Goal: Information Seeking & Learning: Learn about a topic

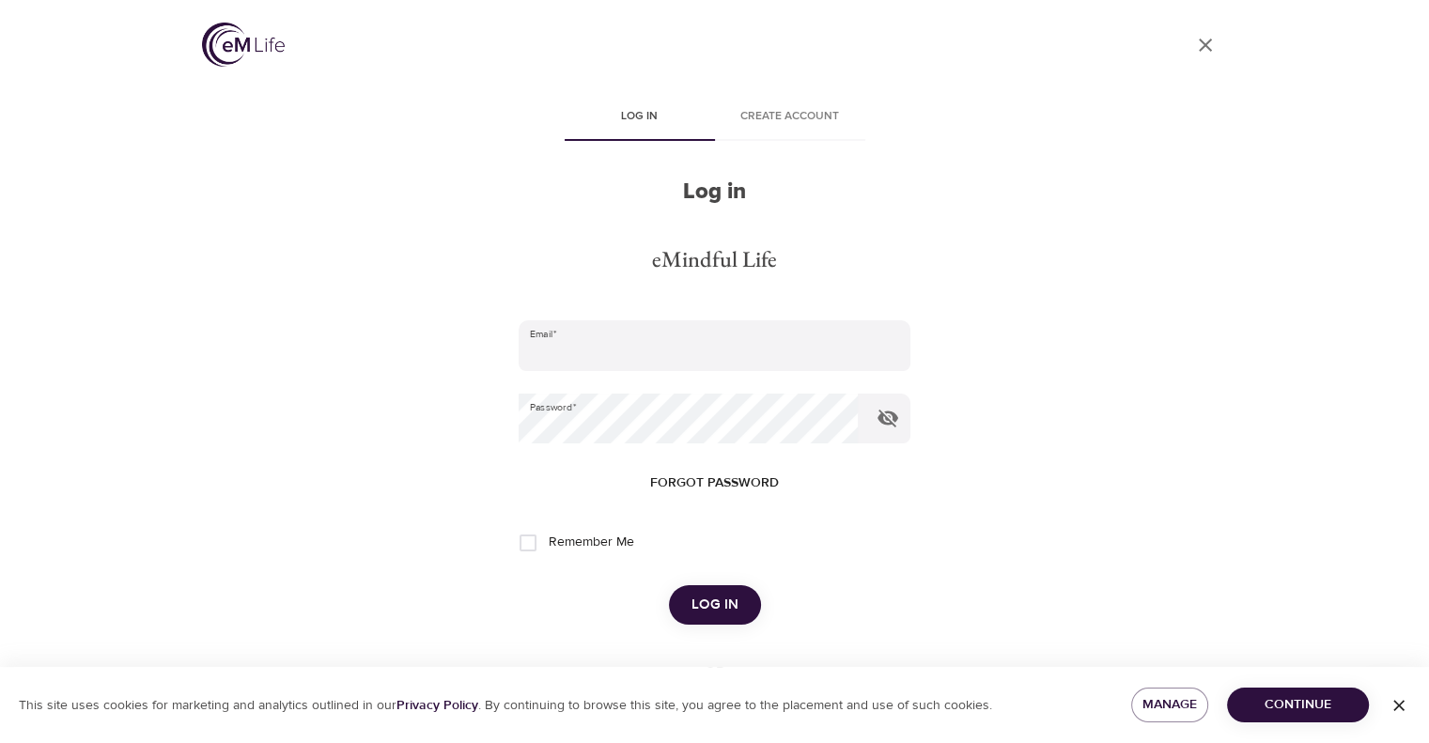
type input "[EMAIL_ADDRESS][DOMAIN_NAME]"
click at [729, 598] on span "Log in" at bounding box center [714, 605] width 47 height 24
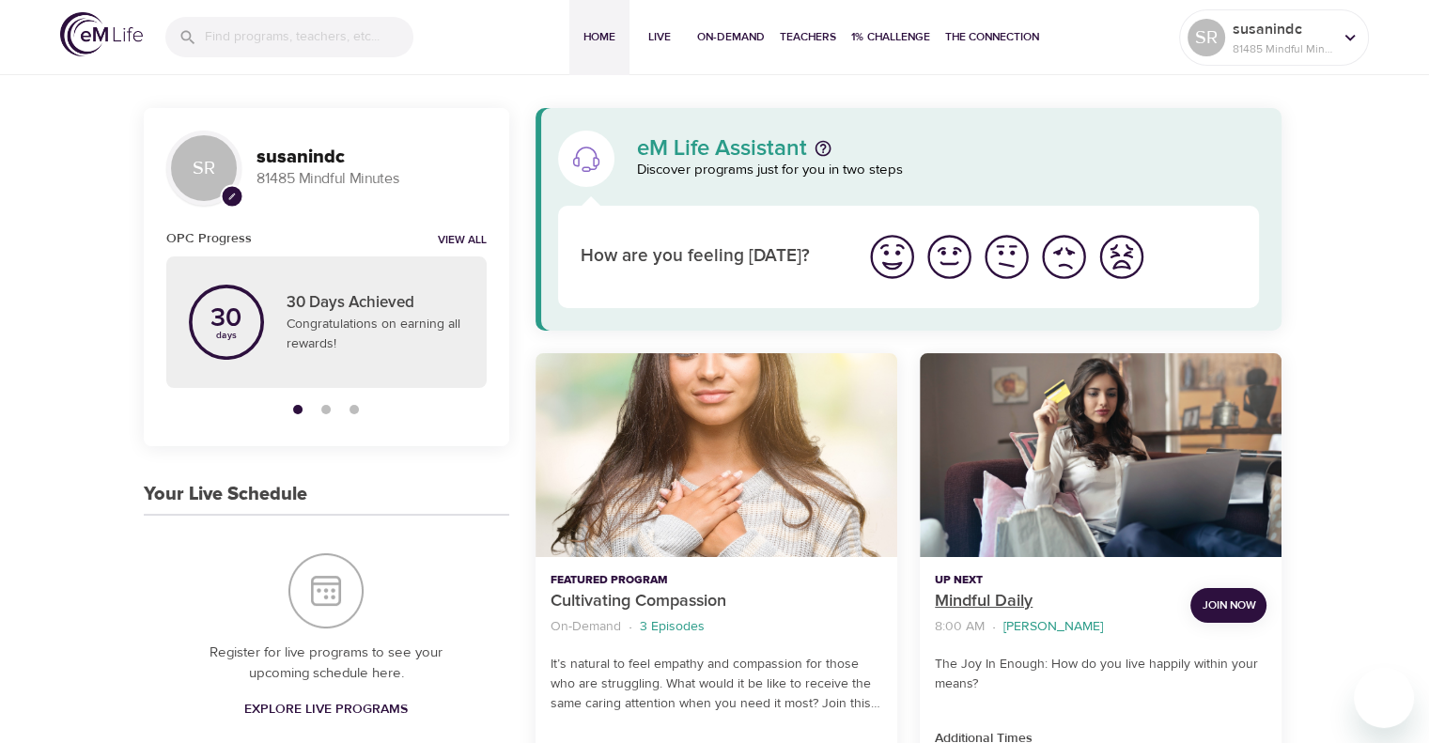
click at [995, 596] on p "Mindful Daily" at bounding box center [1055, 601] width 241 height 25
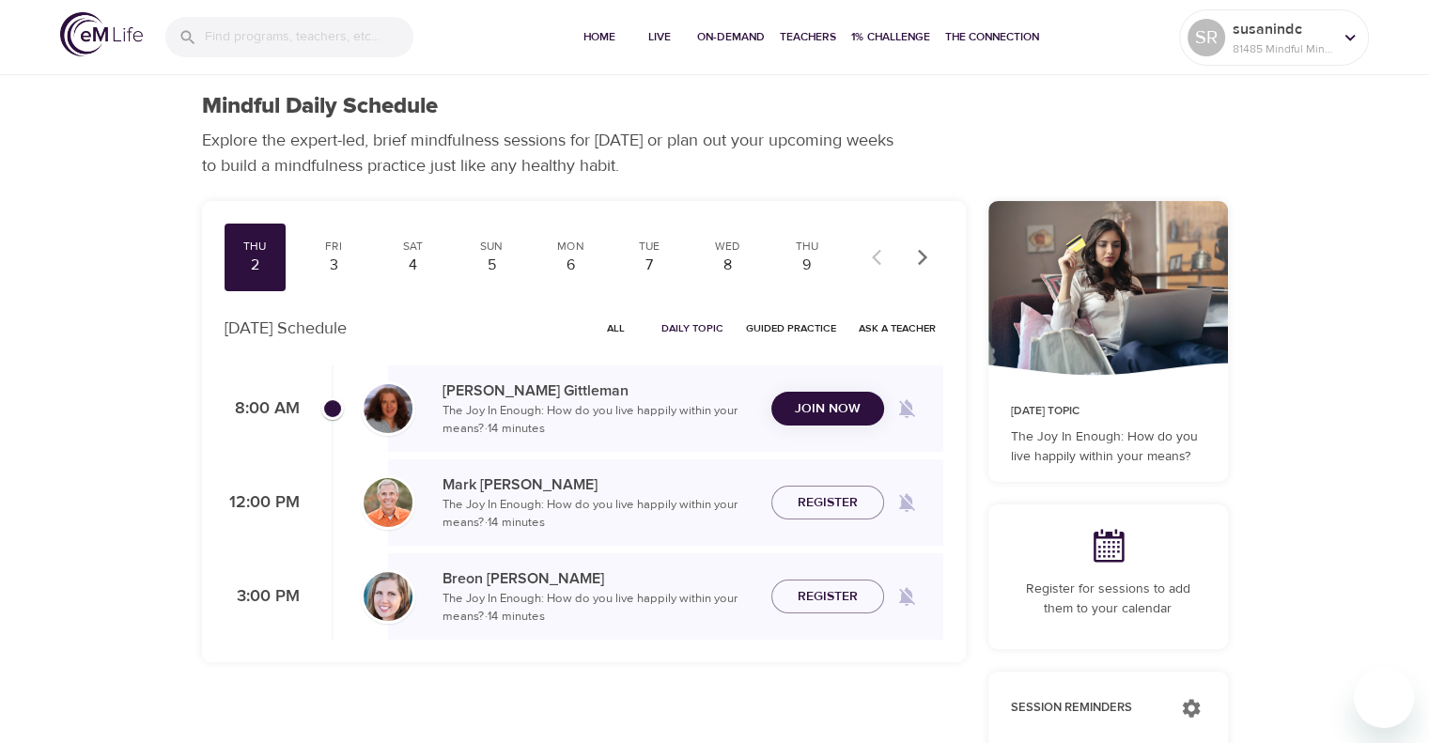
checkbox input "true"
click at [832, 388] on span "Join Now" at bounding box center [828, 396] width 66 height 23
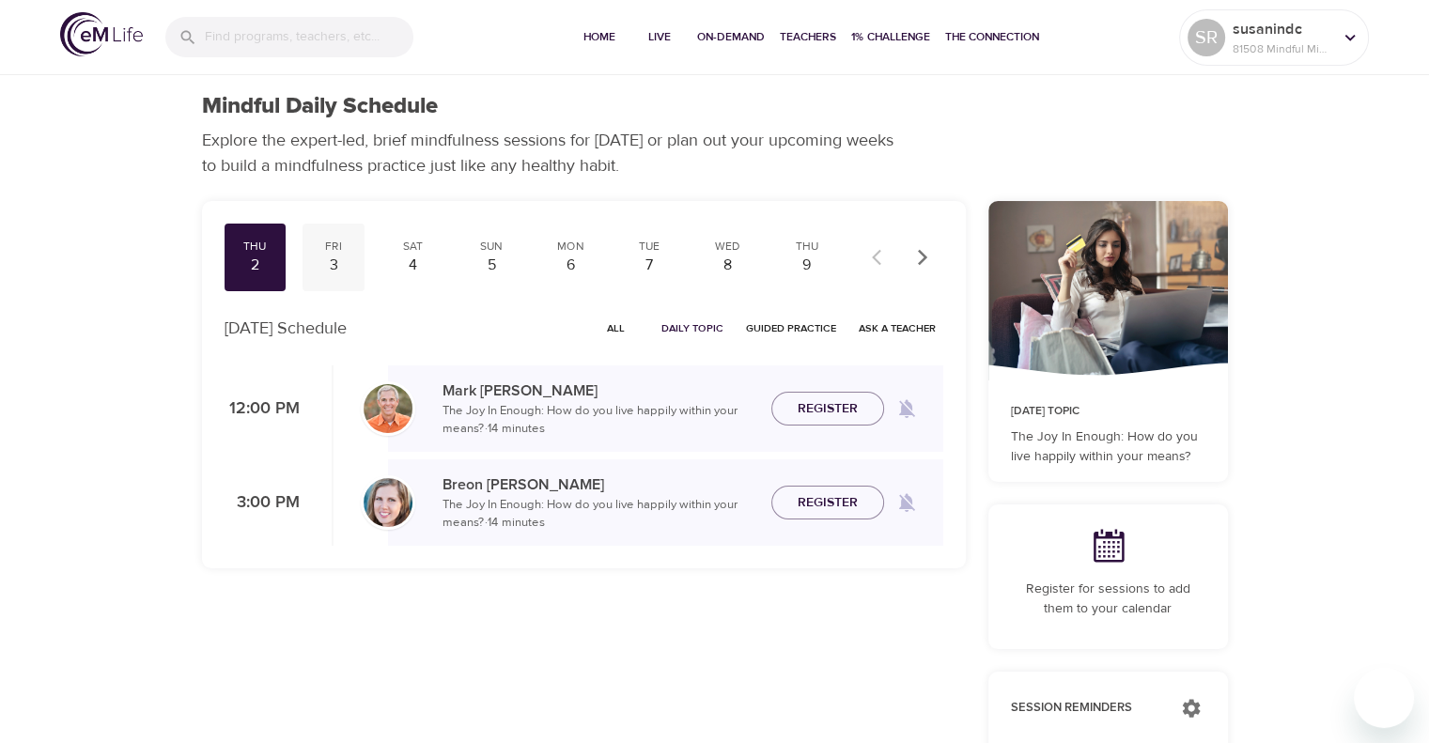
click at [323, 244] on div "Fri" at bounding box center [333, 247] width 47 height 16
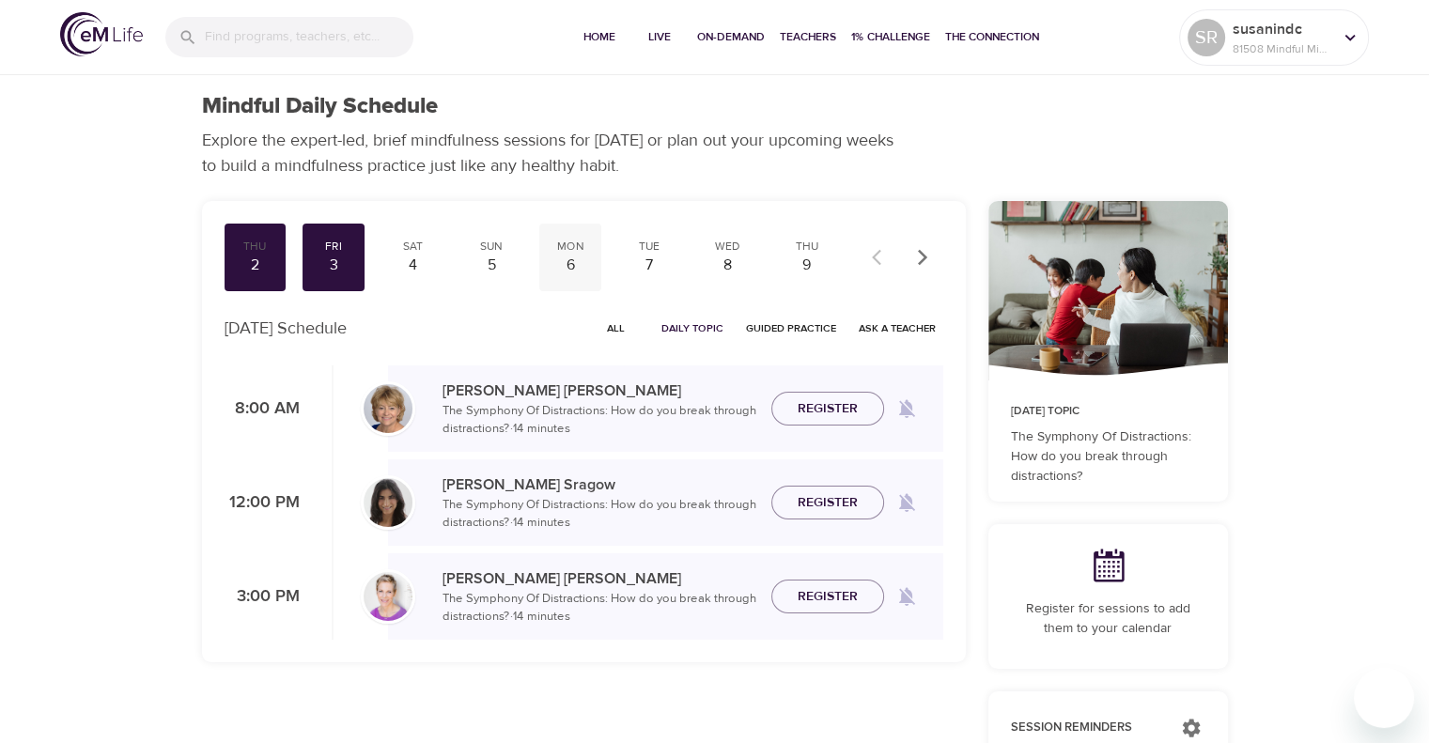
click at [570, 258] on div "6" at bounding box center [570, 266] width 47 height 22
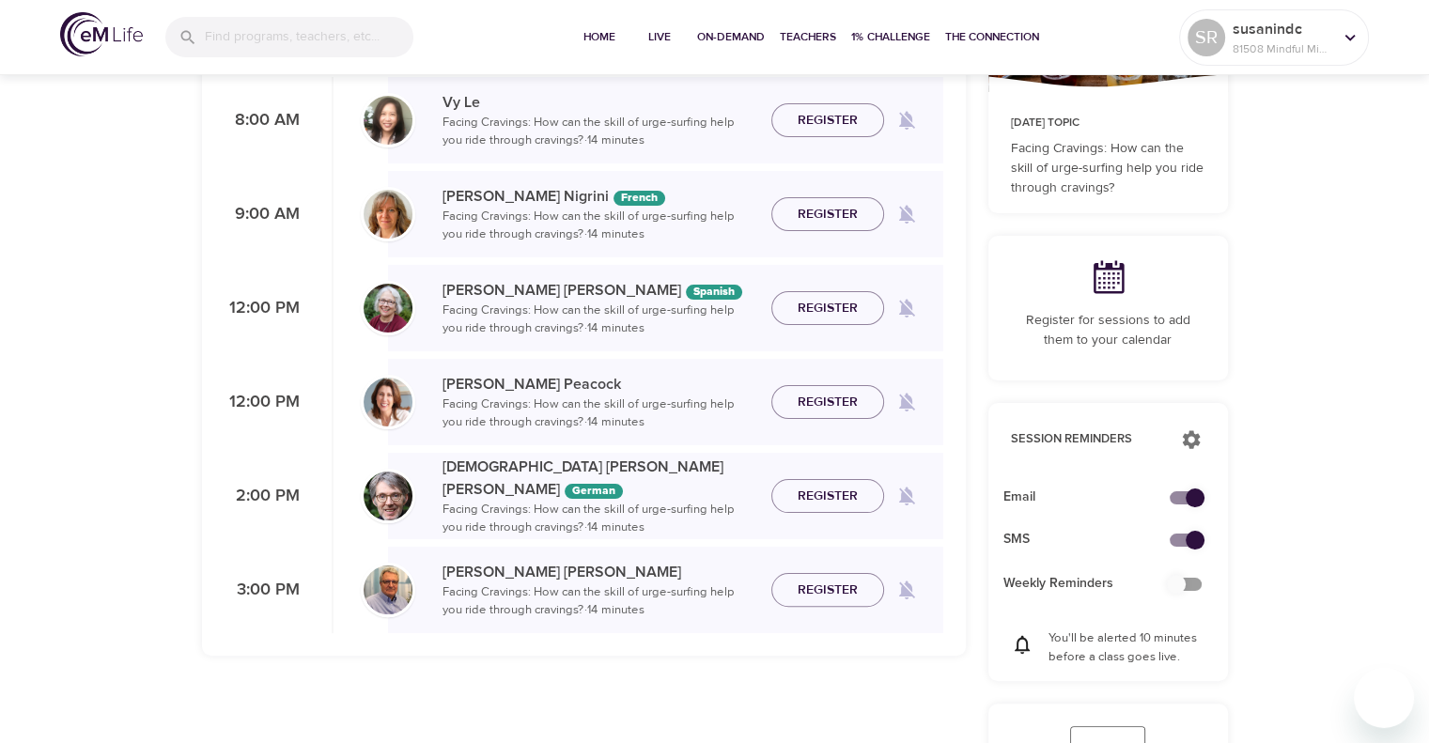
scroll to position [94, 0]
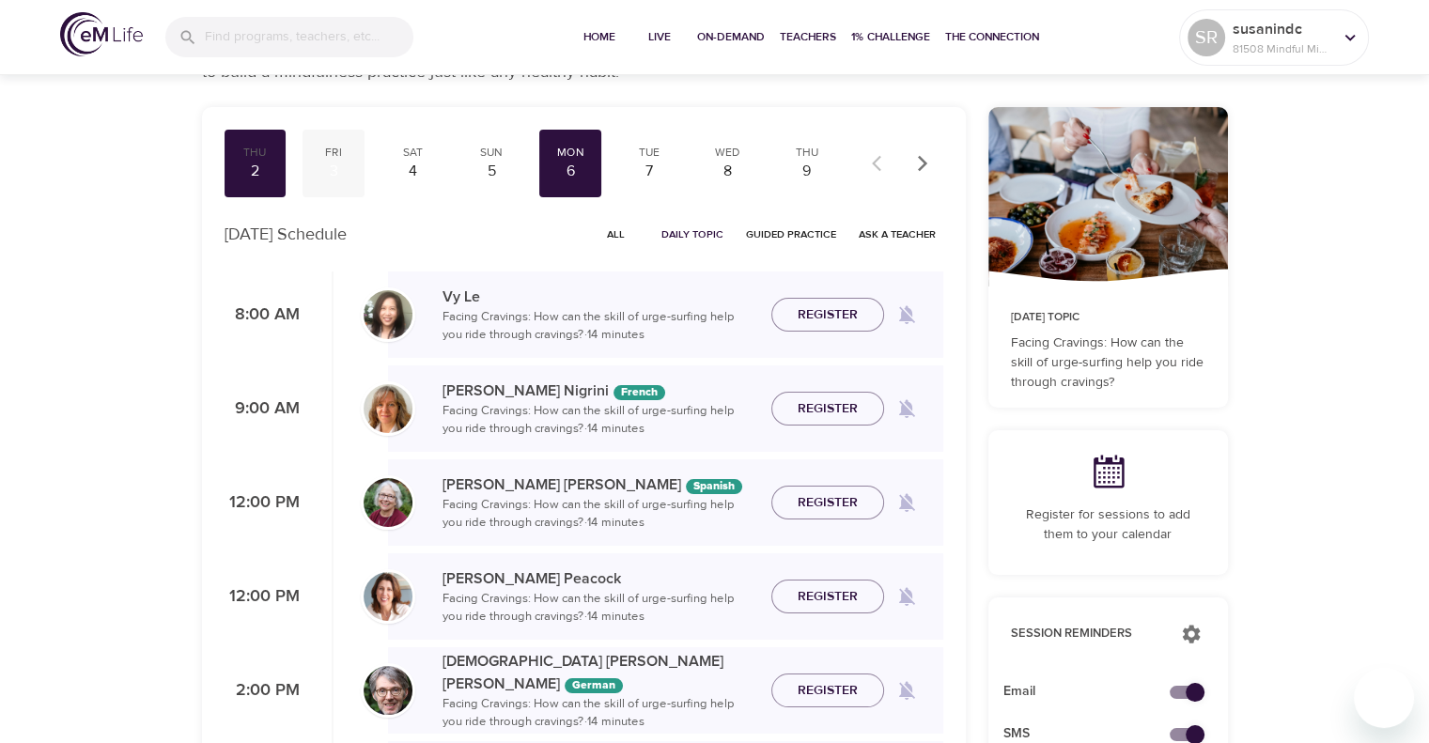
click at [318, 168] on div "3" at bounding box center [333, 172] width 47 height 22
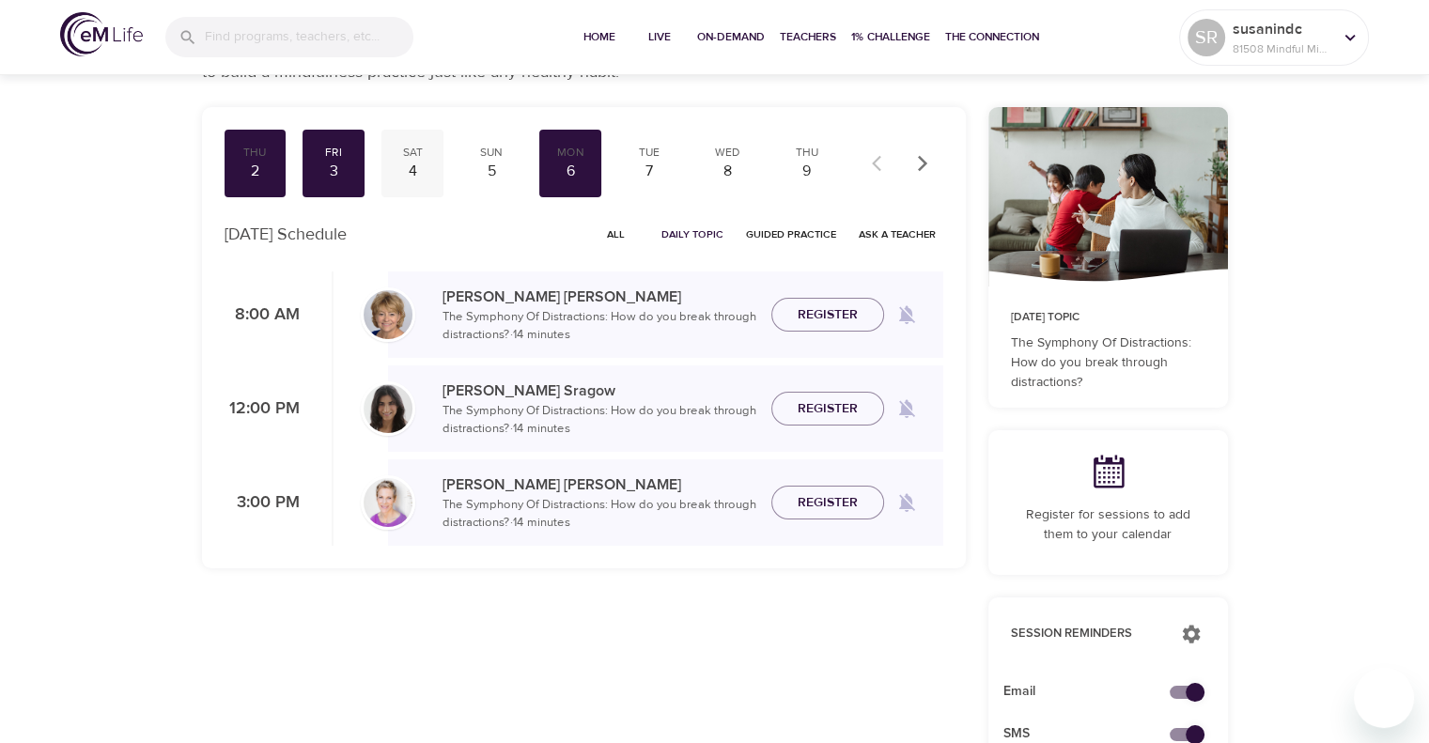
click at [408, 151] on div "Sat" at bounding box center [412, 153] width 47 height 16
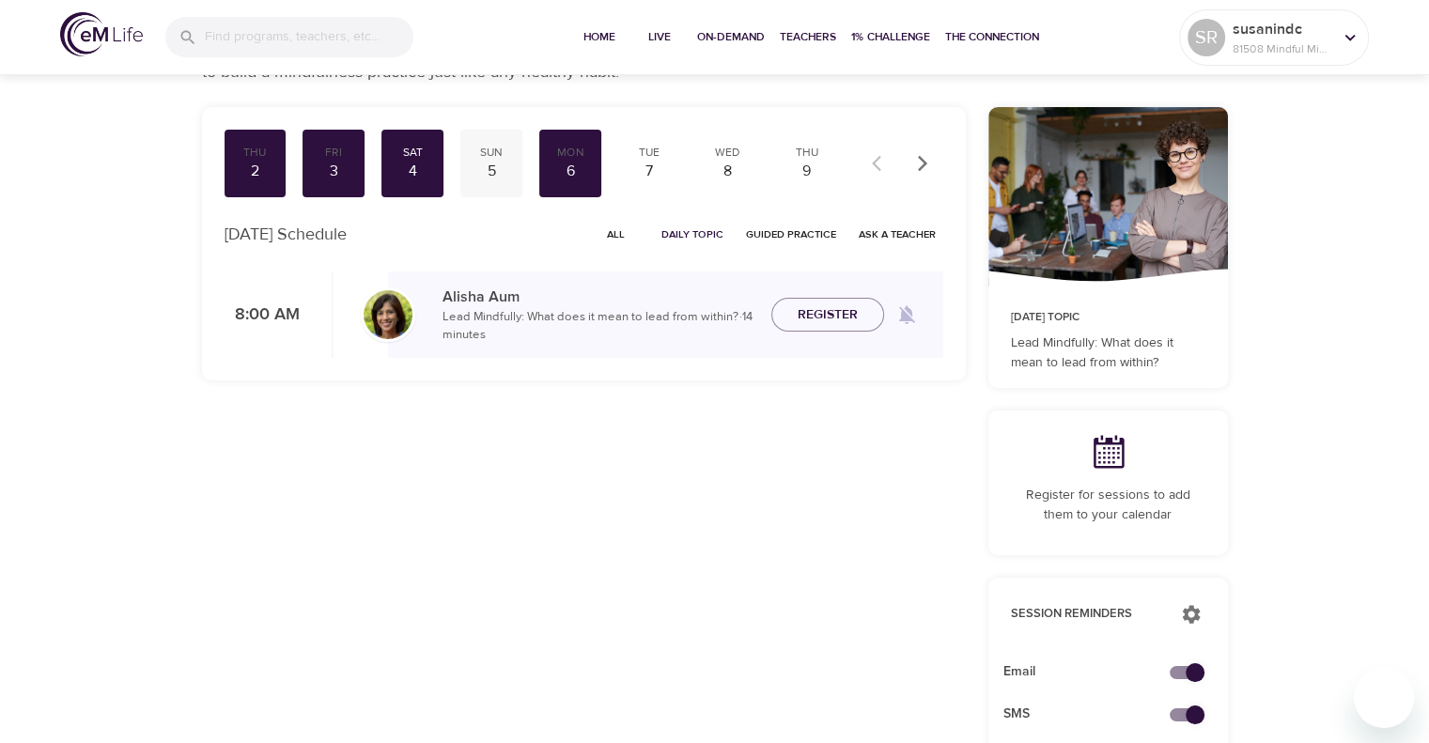
click at [498, 154] on div "Sun" at bounding box center [491, 153] width 47 height 16
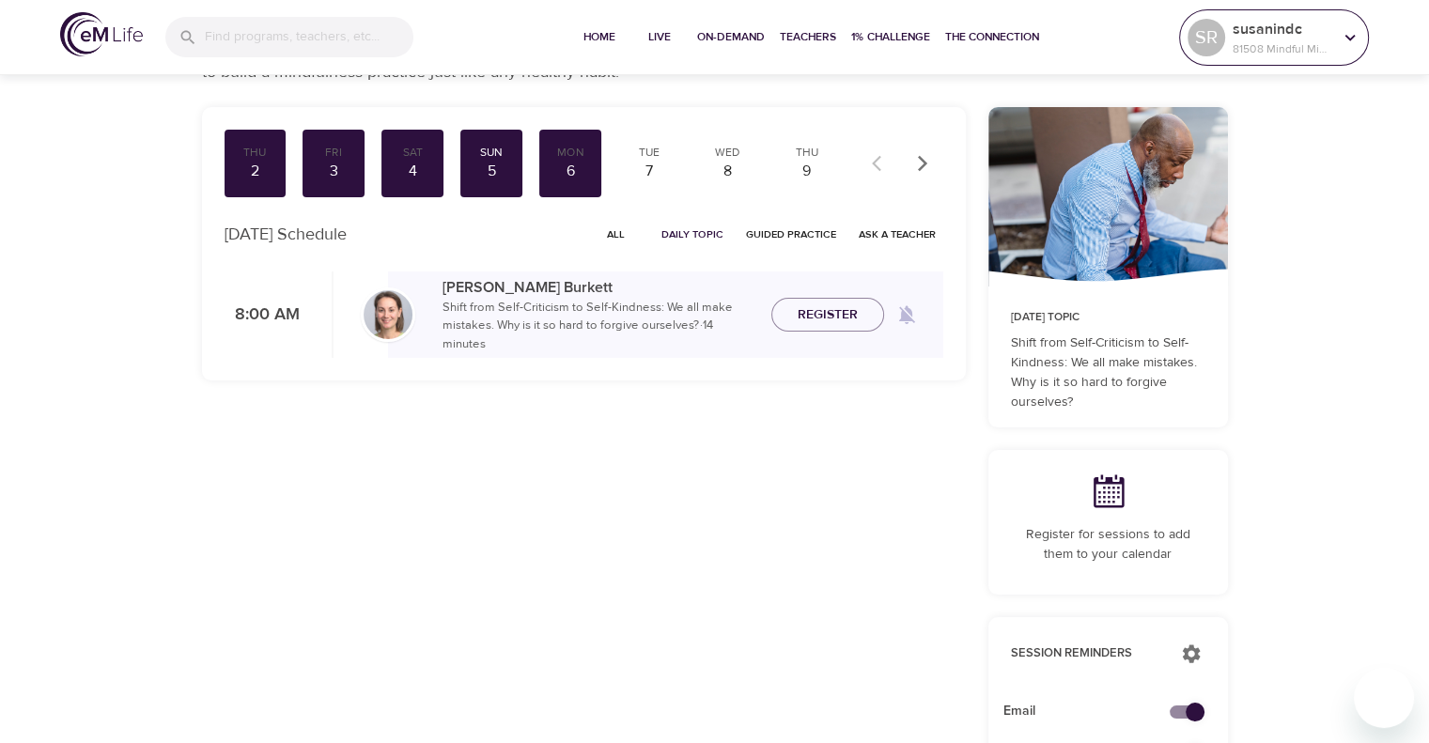
click at [1344, 46] on icon at bounding box center [1350, 37] width 21 height 21
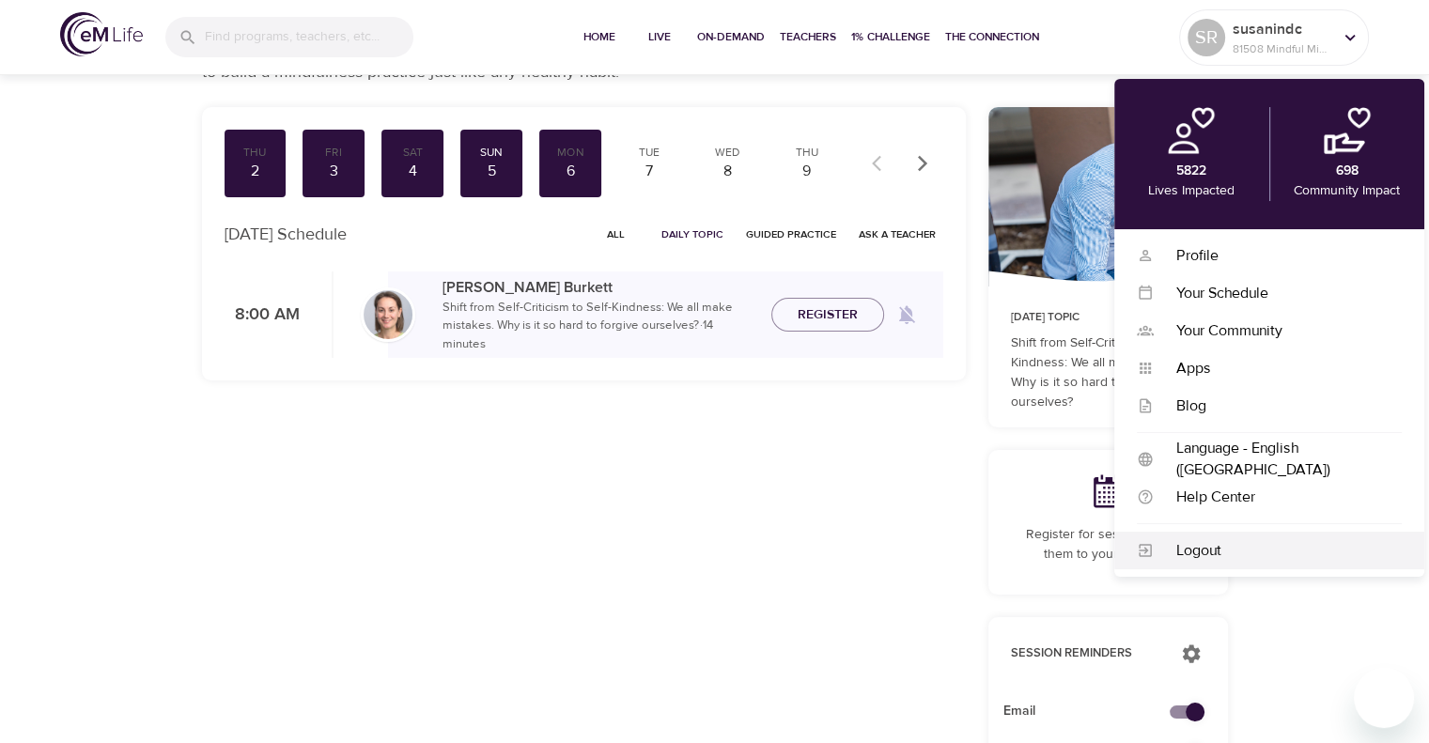
click at [1203, 555] on div "Logout" at bounding box center [1278, 551] width 248 height 22
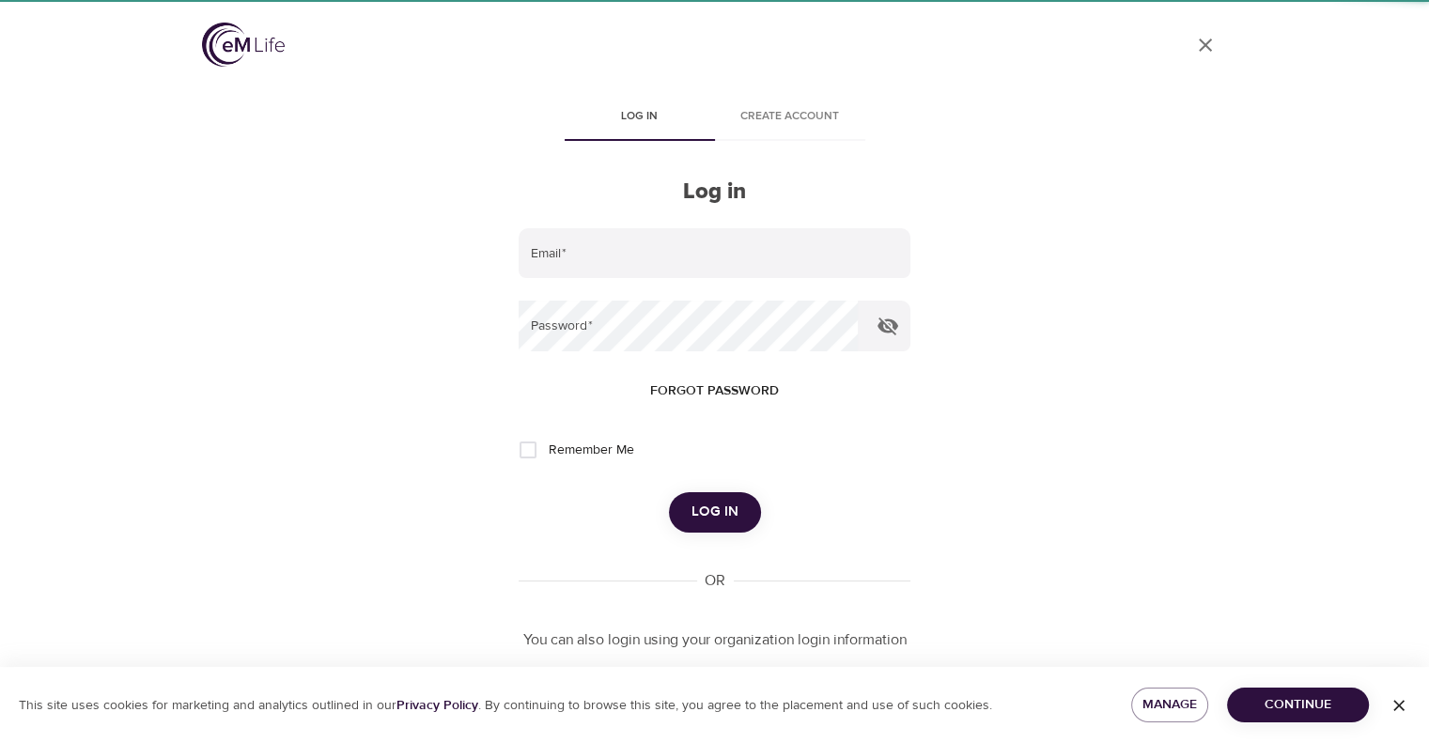
type input "[EMAIL_ADDRESS][DOMAIN_NAME]"
